Goal: Navigation & Orientation: Find specific page/section

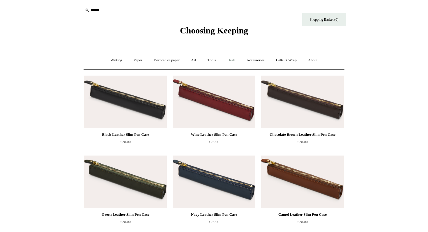
click at [231, 59] on link "Desk +" at bounding box center [231, 60] width 18 height 15
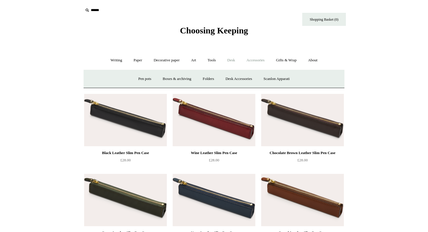
click at [265, 60] on link "Accessories +" at bounding box center [255, 60] width 29 height 15
click at [110, 80] on link "Personal Accessories +" at bounding box center [115, 78] width 42 height 15
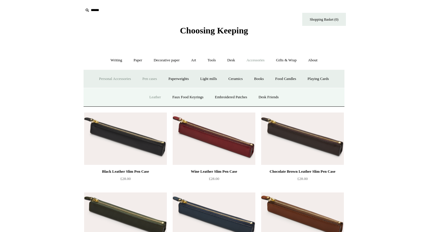
click at [153, 96] on link "Leather" at bounding box center [155, 97] width 22 height 15
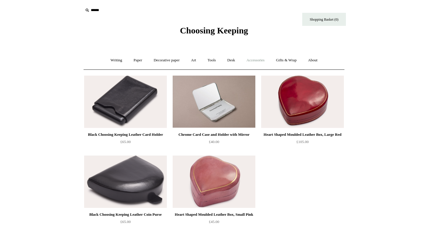
click at [264, 61] on link "Accessories +" at bounding box center [255, 60] width 29 height 15
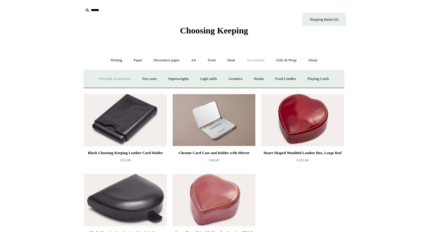
click at [100, 81] on link "Personal Accessories +" at bounding box center [115, 78] width 42 height 15
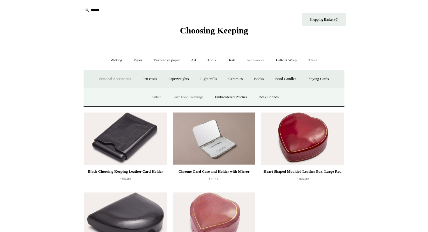
click at [181, 101] on link "Faux Food Keyrings" at bounding box center [188, 97] width 42 height 15
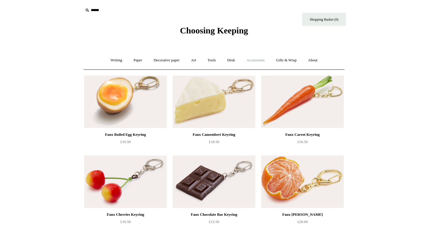
click at [256, 60] on link "Accessories +" at bounding box center [255, 60] width 29 height 15
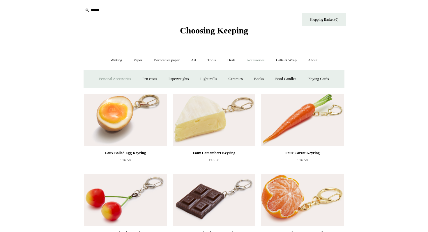
click at [109, 81] on link "Personal Accessories +" at bounding box center [115, 78] width 42 height 15
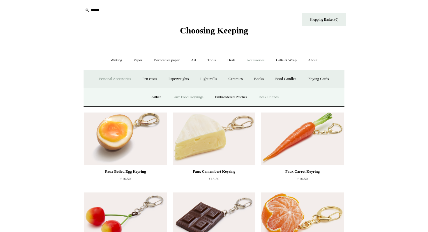
click at [268, 102] on link "Desk Friends" at bounding box center [268, 97] width 31 height 15
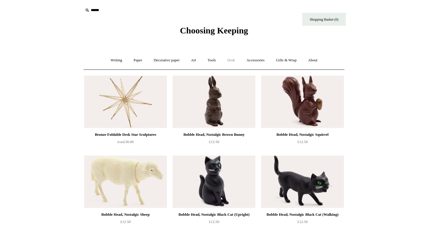
click at [233, 61] on link "Desk +" at bounding box center [231, 60] width 18 height 15
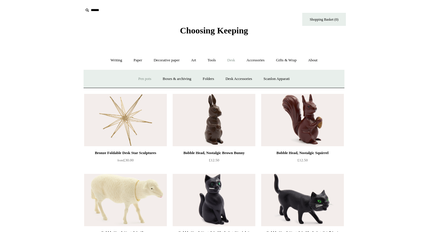
click at [140, 80] on link "Pen pots" at bounding box center [144, 78] width 23 height 15
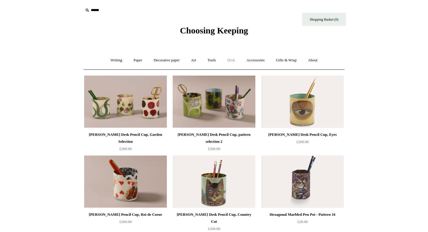
click at [229, 61] on link "Desk +" at bounding box center [231, 60] width 18 height 15
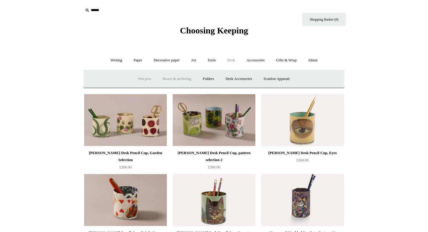
click at [179, 81] on link "Boxes & archiving" at bounding box center [176, 78] width 39 height 15
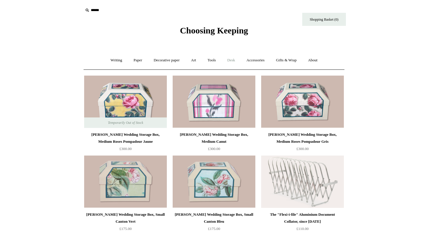
click at [231, 60] on link "Desk +" at bounding box center [231, 60] width 18 height 15
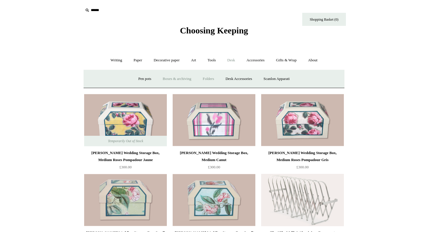
click at [208, 79] on link "Folders" at bounding box center [208, 78] width 22 height 15
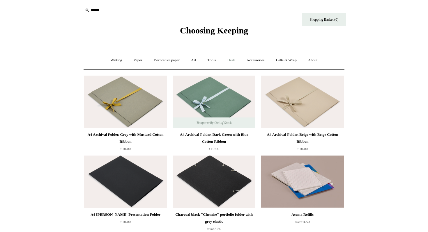
click at [231, 61] on link "Desk +" at bounding box center [231, 60] width 18 height 15
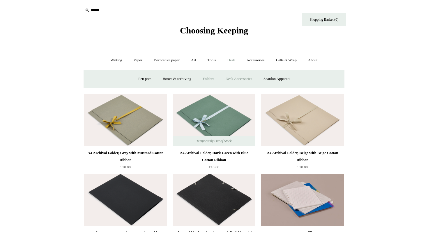
click at [229, 78] on link "Desk Accessories" at bounding box center [238, 78] width 37 height 15
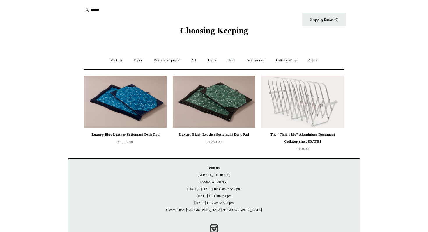
click at [238, 62] on link "Desk +" at bounding box center [231, 60] width 18 height 15
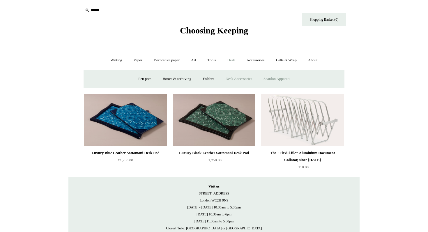
click at [284, 77] on link "Scanlon Apparati" at bounding box center [276, 78] width 37 height 15
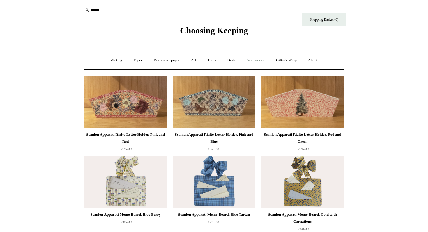
click at [247, 61] on link "Accessories +" at bounding box center [255, 60] width 29 height 15
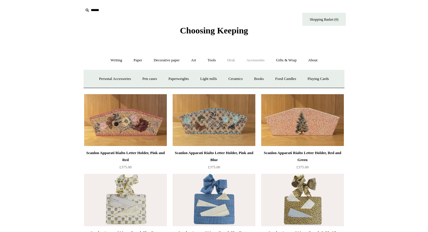
click at [235, 61] on link "Desk +" at bounding box center [231, 60] width 18 height 15
click at [240, 77] on link "Desk Accessories" at bounding box center [238, 78] width 37 height 15
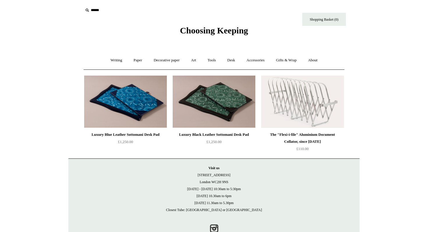
scroll to position [17, 0]
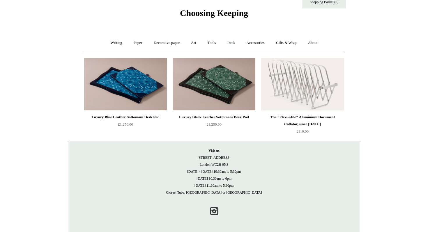
click at [232, 42] on link "Desk +" at bounding box center [231, 42] width 18 height 15
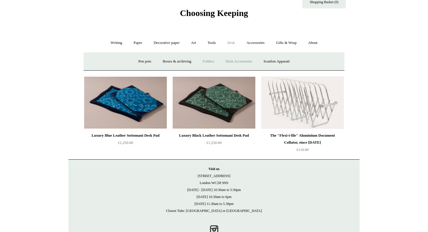
click at [209, 60] on link "Folders" at bounding box center [208, 61] width 22 height 15
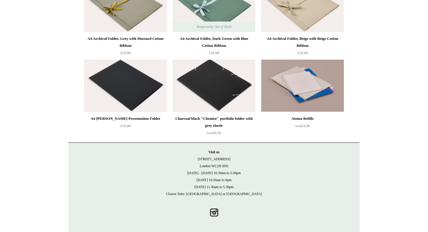
scroll to position [98, 0]
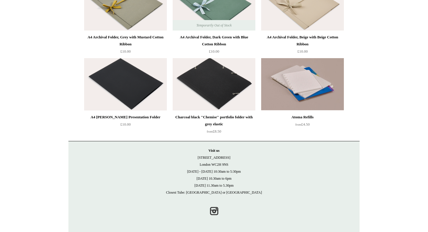
click at [214, 90] on img at bounding box center [214, 84] width 83 height 52
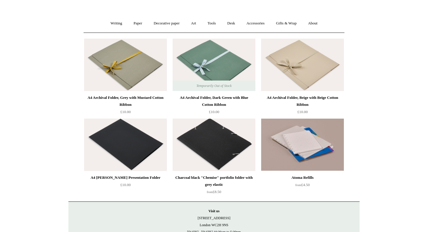
scroll to position [0, 0]
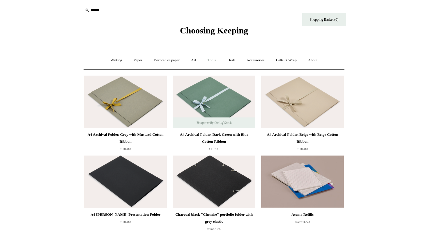
click at [213, 59] on link "Tools +" at bounding box center [211, 60] width 19 height 15
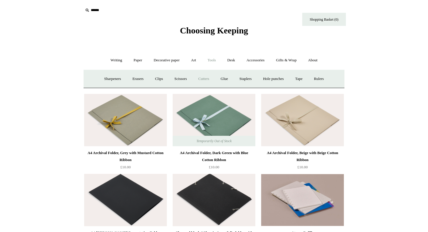
click at [206, 82] on link "Cutters" at bounding box center [204, 78] width 22 height 15
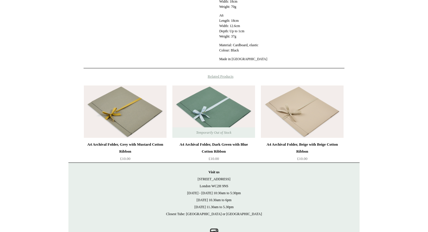
scroll to position [286, 0]
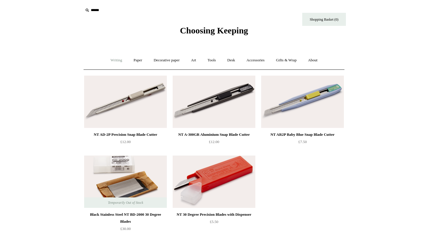
click at [116, 61] on link "Writing +" at bounding box center [116, 60] width 22 height 15
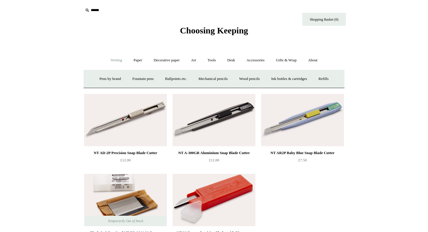
click at [283, 45] on body "Menu Choosing Keeping * Shipping Information Shopping Basket (0) * ⤺ -" at bounding box center [213, 174] width 291 height 348
